Goal: Task Accomplishment & Management: Use online tool/utility

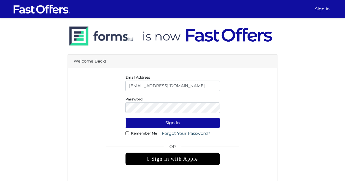
click at [150, 88] on input "bahar@property.ca" at bounding box center [172, 86] width 94 height 11
type input "baharrealtor@gmail.com"
click at [175, 120] on button "Sign In" at bounding box center [172, 123] width 94 height 11
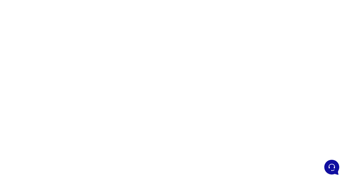
scroll to position [62, 0]
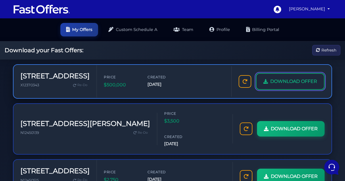
click at [280, 79] on span "DOWNLOAD OFFER" at bounding box center [293, 81] width 47 height 7
